Goal: Navigation & Orientation: Find specific page/section

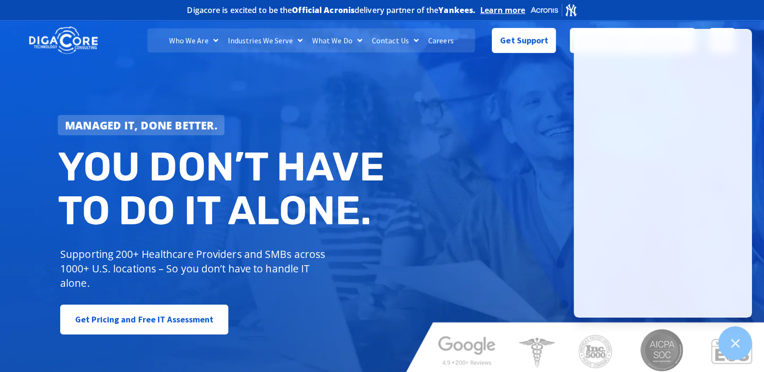
click at [439, 42] on link "Careers" at bounding box center [440, 40] width 35 height 24
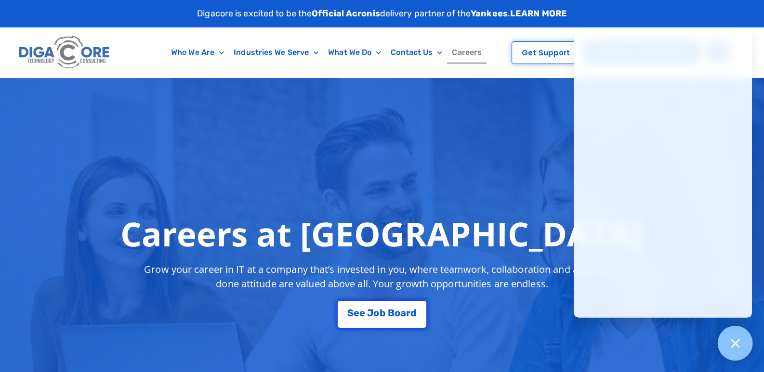
click at [737, 343] on icon at bounding box center [735, 343] width 13 height 13
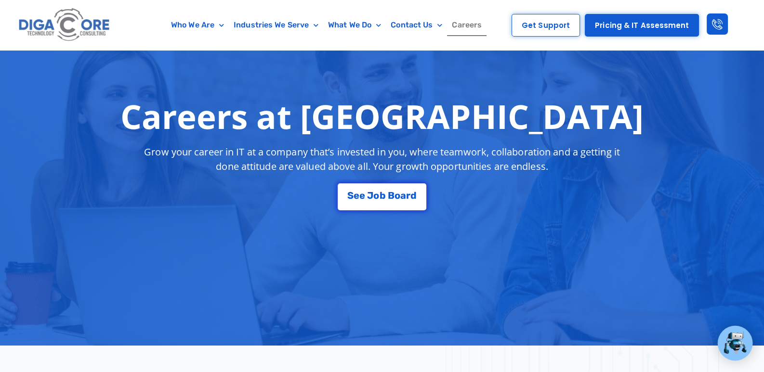
scroll to position [105, 0]
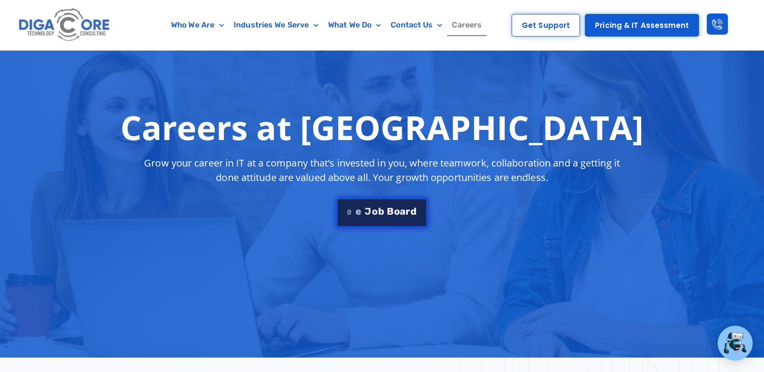
click at [380, 211] on span "b" at bounding box center [381, 211] width 6 height 10
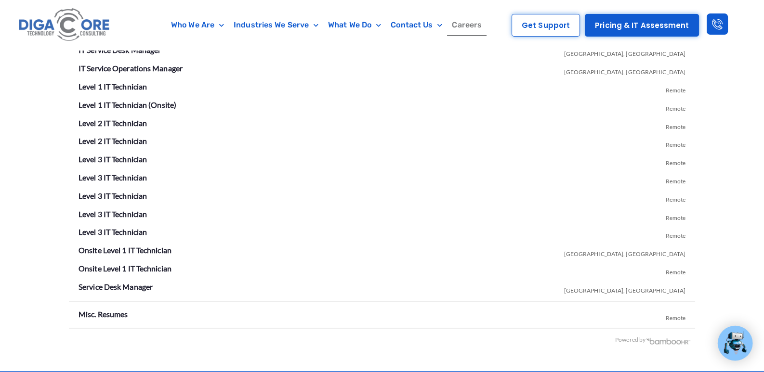
scroll to position [1766, 0]
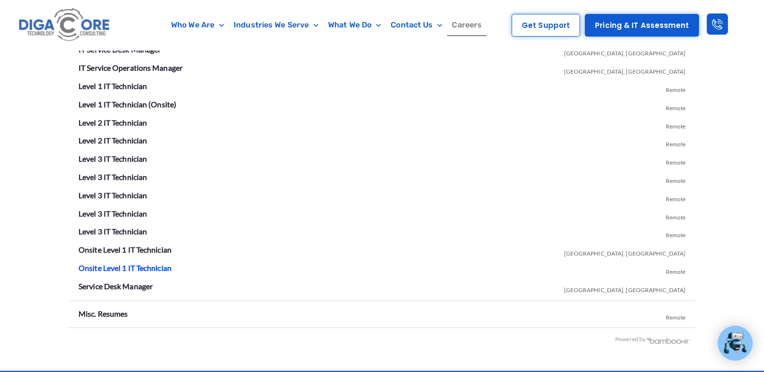
click at [161, 269] on link "Onsite Level 1 IT Technician" at bounding box center [125, 268] width 93 height 9
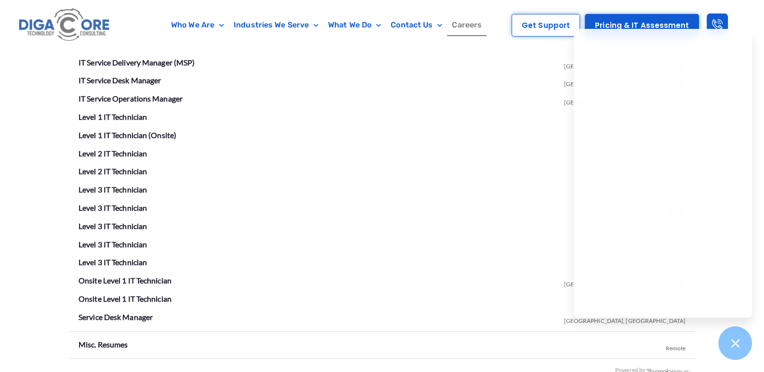
scroll to position [1732, 0]
